Goal: Navigation & Orientation: Go to known website

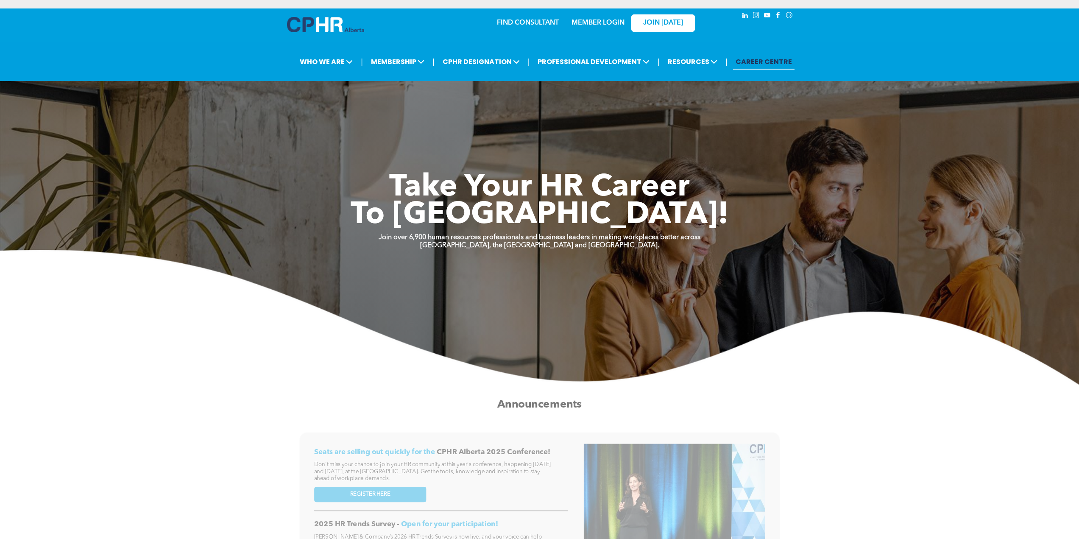
click at [601, 23] on link "MEMBER LOGIN" at bounding box center [597, 22] width 53 height 7
click at [580, 21] on link "MEMBER LOGIN" at bounding box center [597, 22] width 53 height 7
click at [591, 19] on div "MEMBER LOGIN" at bounding box center [597, 20] width 55 height 15
click at [591, 21] on link "MEMBER LOGIN" at bounding box center [597, 22] width 53 height 7
